Goal: Find specific page/section: Find specific page/section

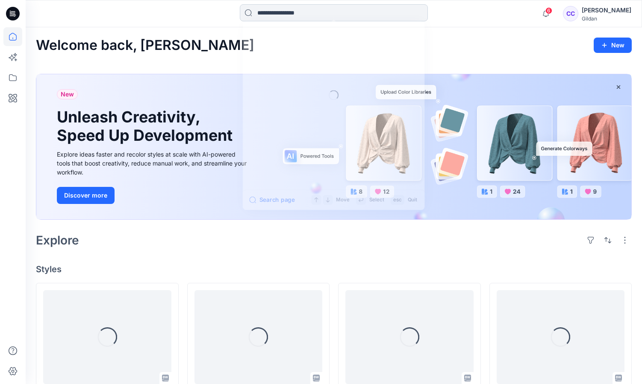
click at [290, 13] on input at bounding box center [334, 12] width 188 height 17
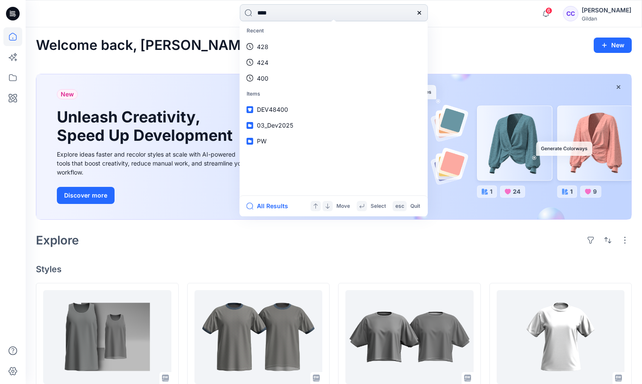
type input "*****"
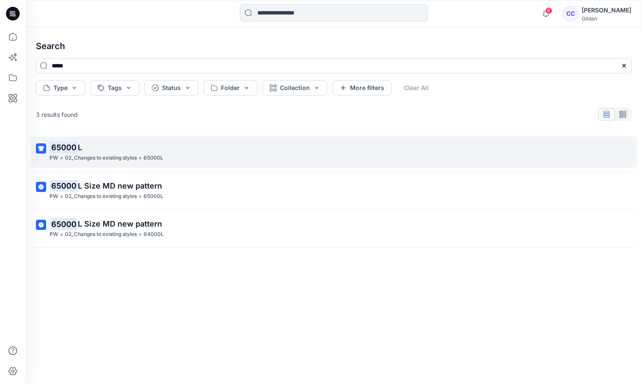
click at [68, 151] on mark "65000" at bounding box center [64, 147] width 28 height 12
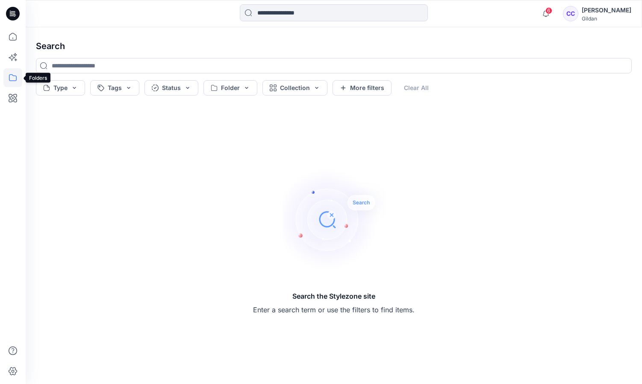
click at [12, 76] on icon at bounding box center [12, 77] width 19 height 19
click at [64, 83] on p "Collections" at bounding box center [64, 84] width 32 height 10
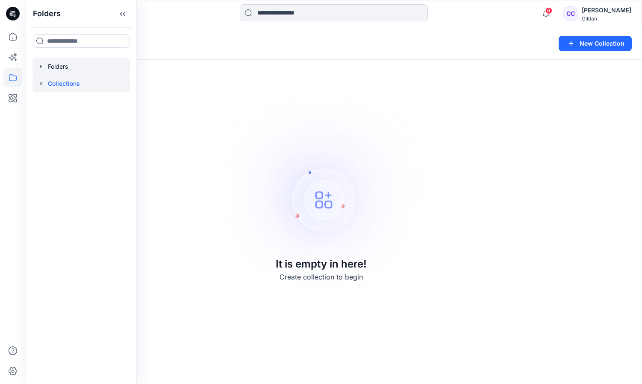
click at [62, 70] on div at bounding box center [80, 66] width 97 height 17
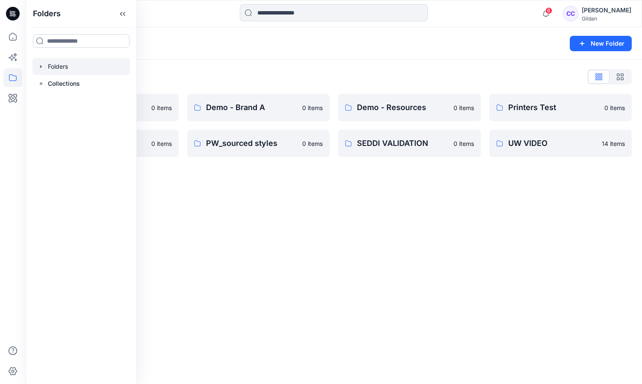
click at [77, 44] on input at bounding box center [81, 41] width 97 height 14
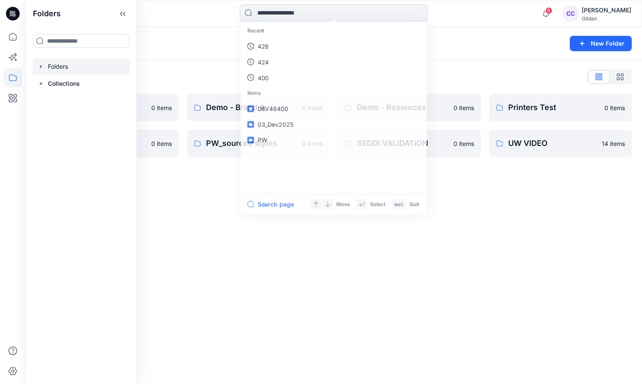
click at [306, 15] on input at bounding box center [334, 12] width 188 height 17
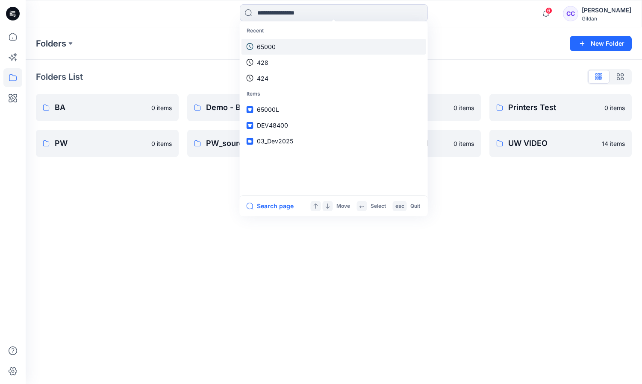
click at [281, 43] on link "65000" at bounding box center [333, 47] width 185 height 16
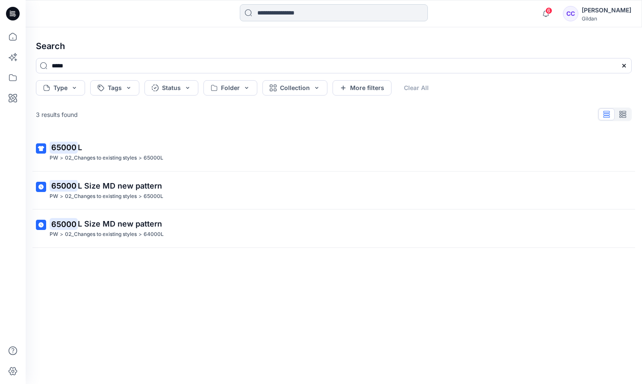
click at [292, 15] on input at bounding box center [334, 12] width 188 height 17
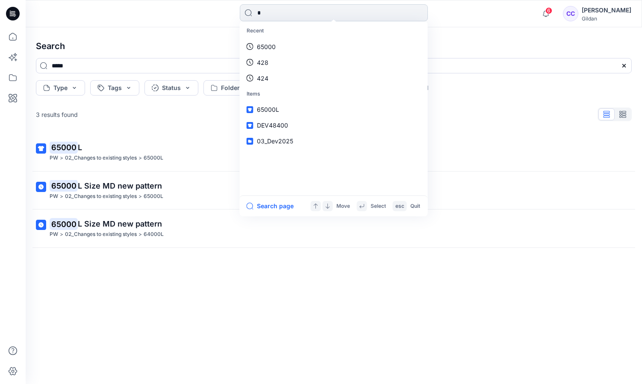
type input "**"
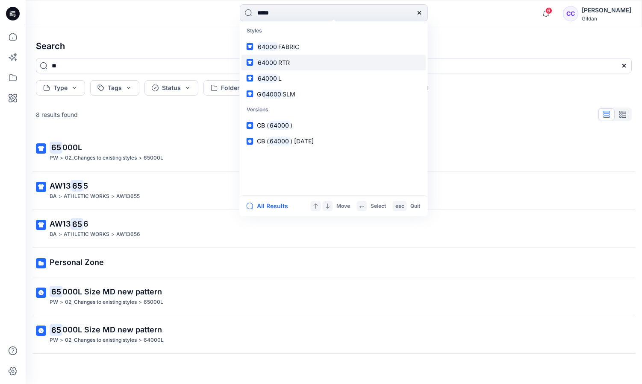
type input "*****"
click at [276, 66] on mark "64000" at bounding box center [268, 63] width 22 height 10
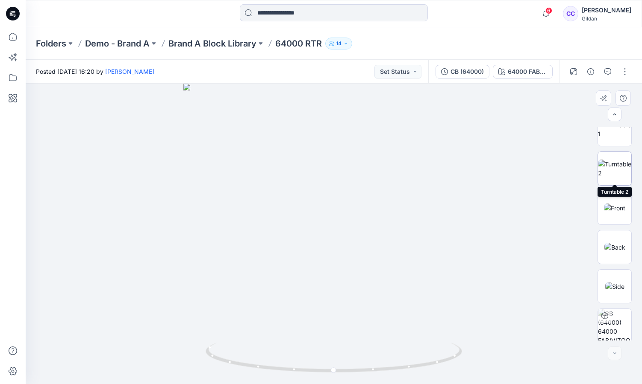
scroll to position [56, 0]
click at [615, 328] on img at bounding box center [614, 323] width 33 height 33
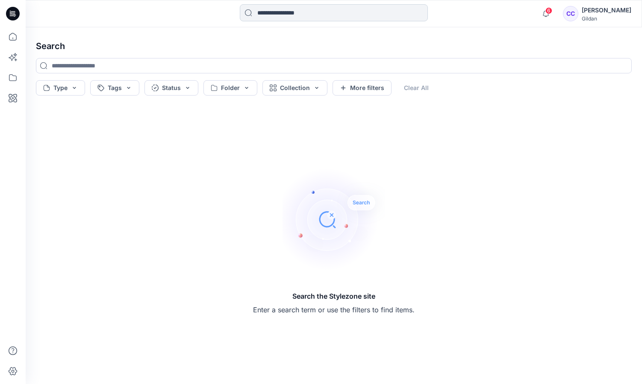
click at [275, 15] on input at bounding box center [334, 12] width 188 height 17
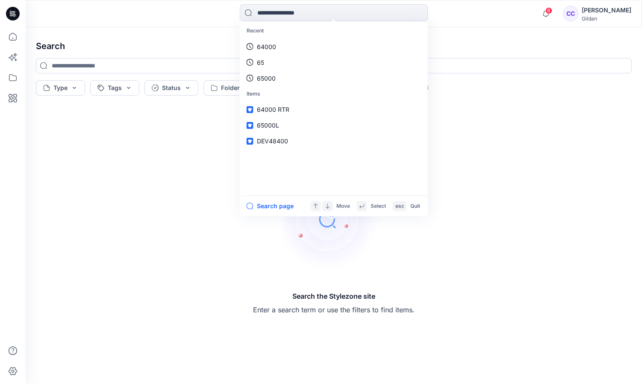
click at [172, 28] on div "Search Type Tags Status Folder Collection More filters Clear All Search the Sty…" at bounding box center [334, 205] width 616 height 357
